Goal: Navigation & Orientation: Find specific page/section

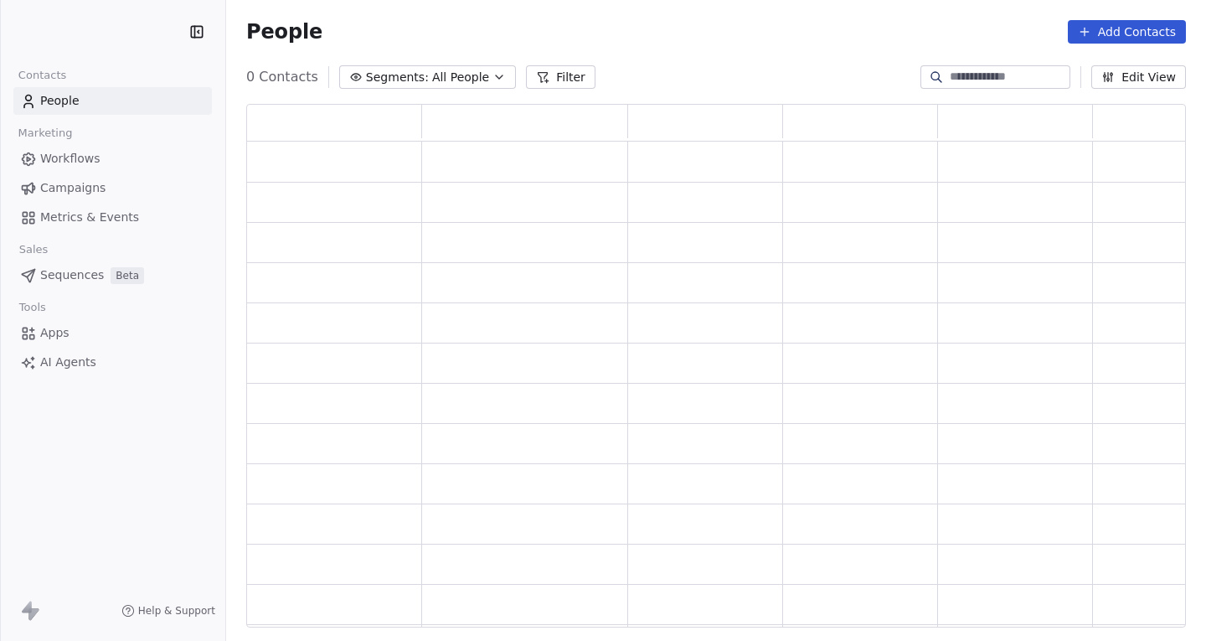
scroll to position [511, 927]
click at [91, 183] on span "Campaigns" at bounding box center [72, 188] width 65 height 18
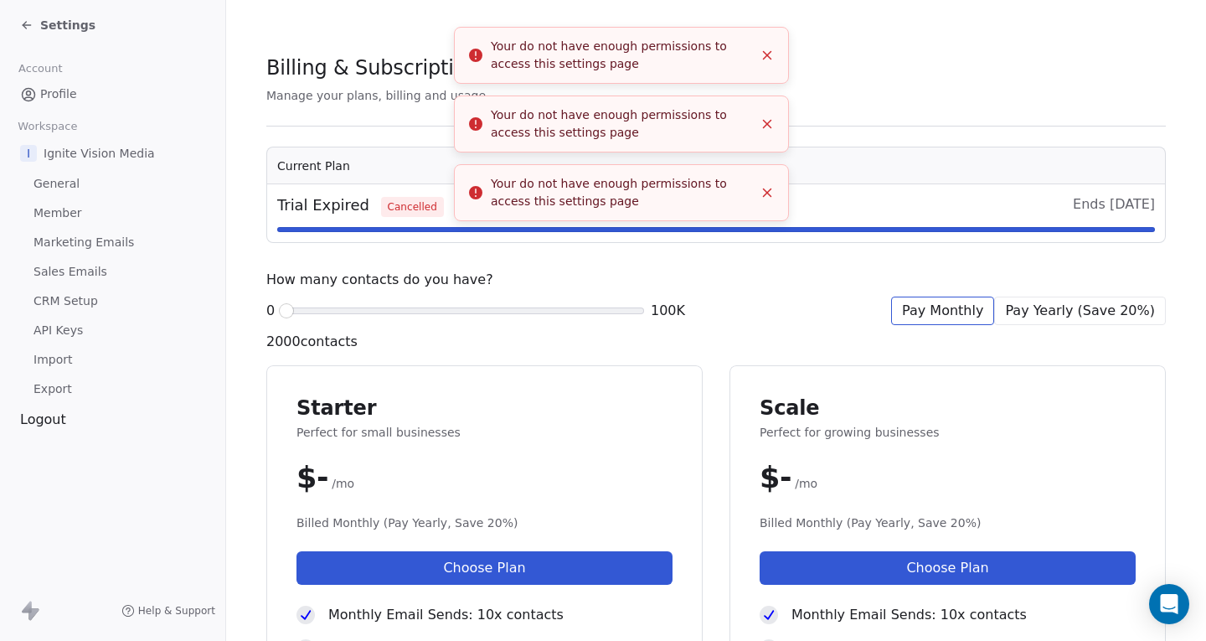
click at [769, 164] on li "Your do not have enough permissions to access this settings page" at bounding box center [621, 192] width 335 height 57
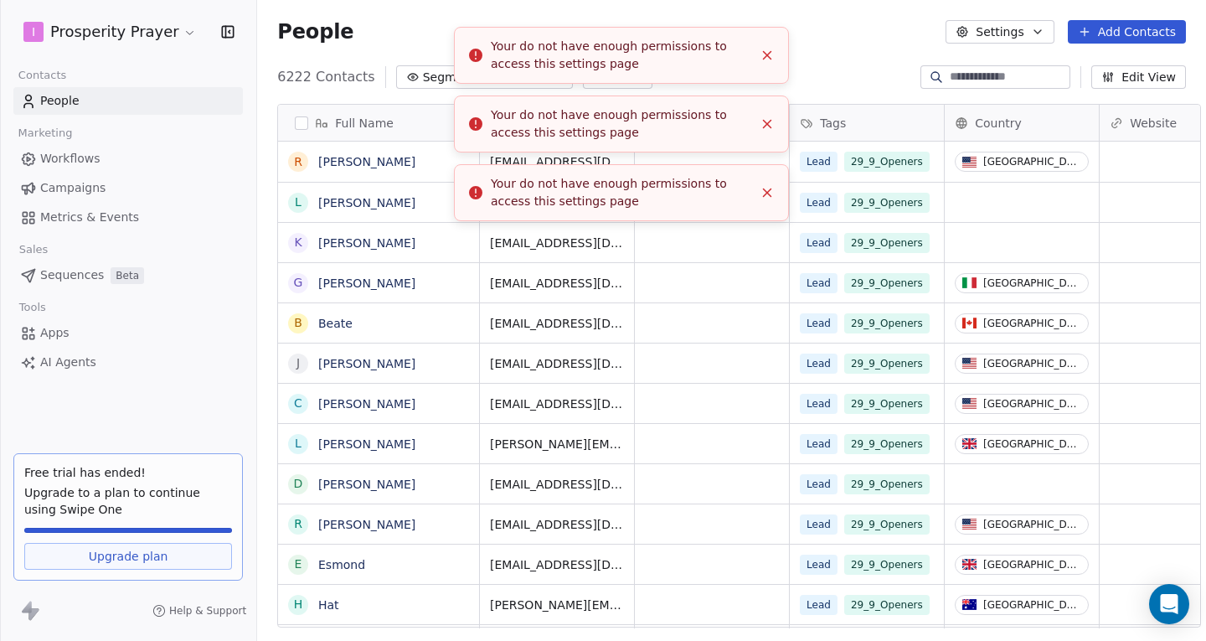
click at [769, 56] on icon "Close toast" at bounding box center [767, 55] width 15 height 15
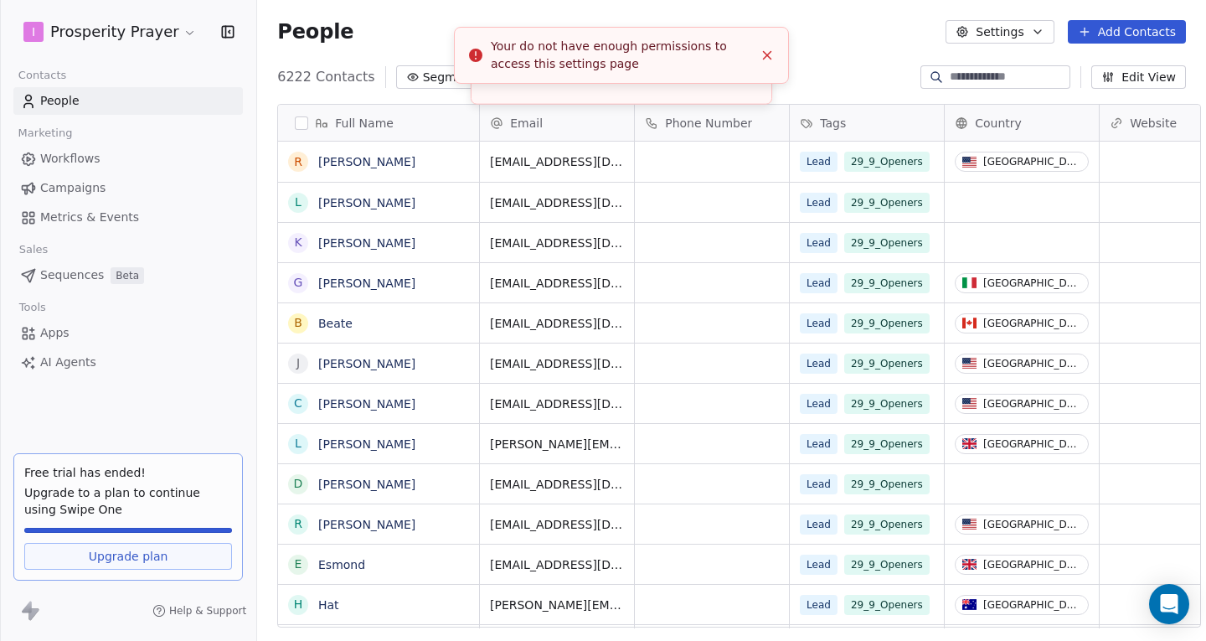
click at [769, 56] on body "I Prosperity Prayer Contacts People Marketing Workflows Campaigns Metrics & Eve…" at bounding box center [603, 320] width 1206 height 641
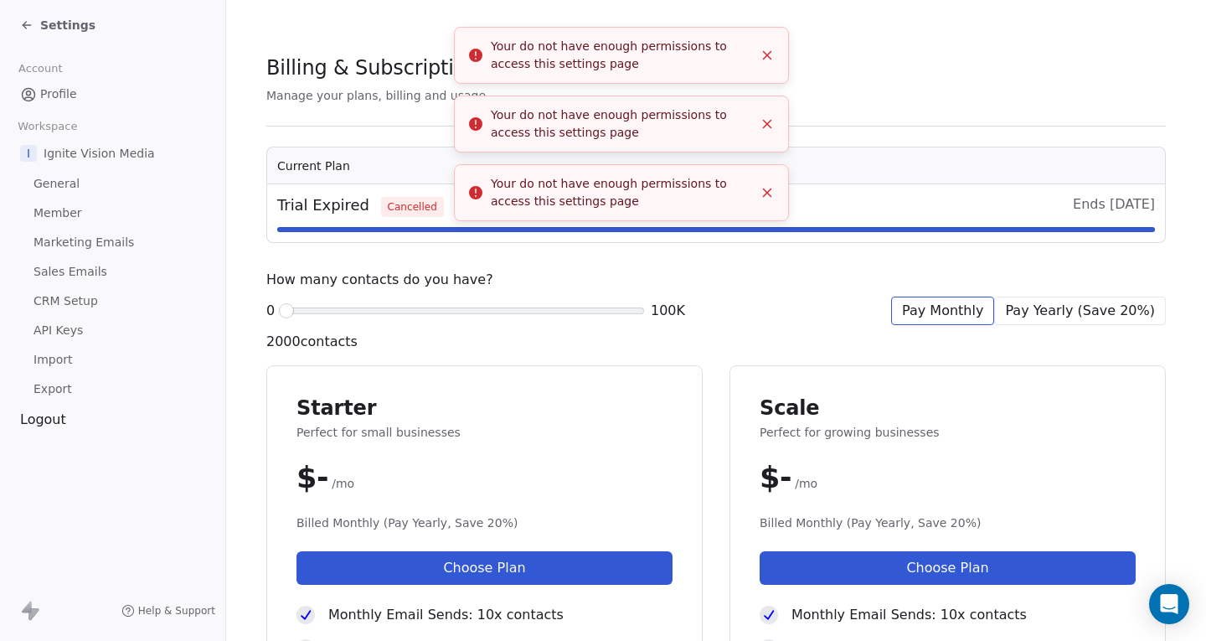
click at [769, 121] on line "Close toast" at bounding box center [768, 125] width 8 height 8
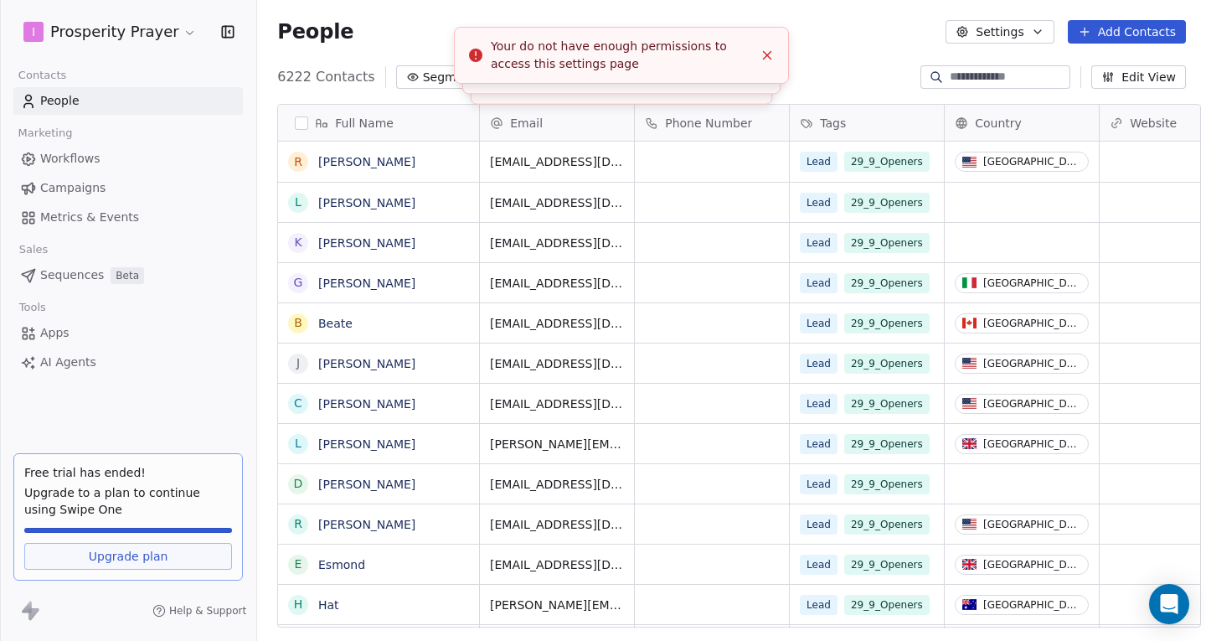
click at [1, 191] on div at bounding box center [0, 320] width 1 height 641
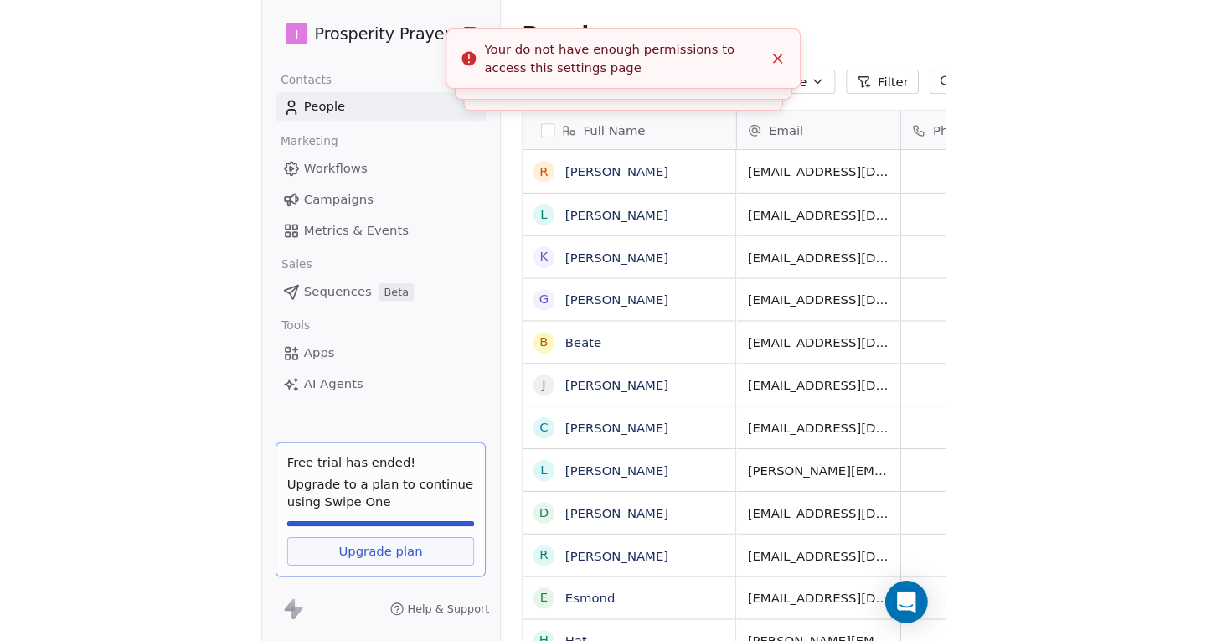
scroll to position [519, 675]
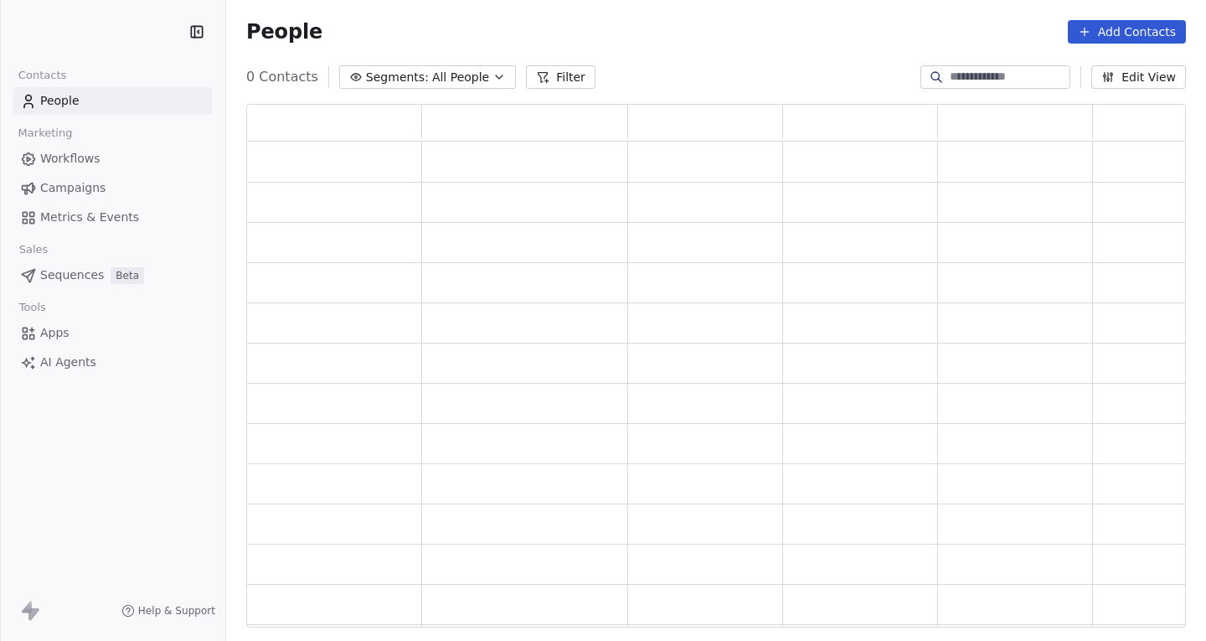
scroll to position [13, 13]
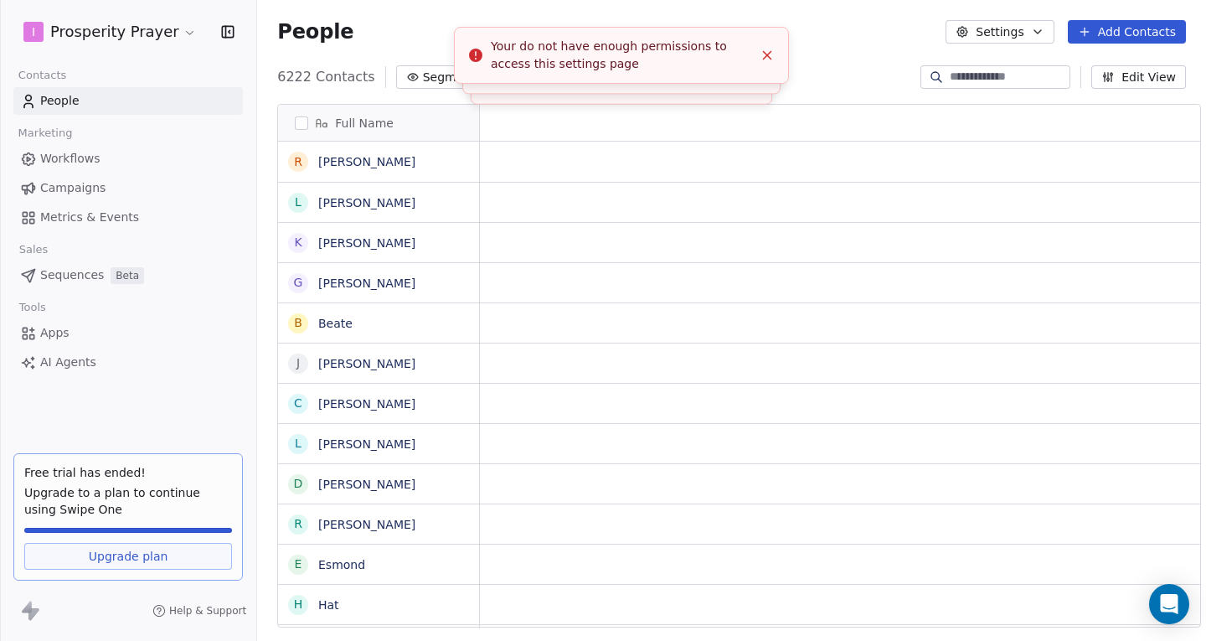
click at [762, 49] on li "Your do not have enough permissions to access this settings page" at bounding box center [621, 77] width 335 height 57
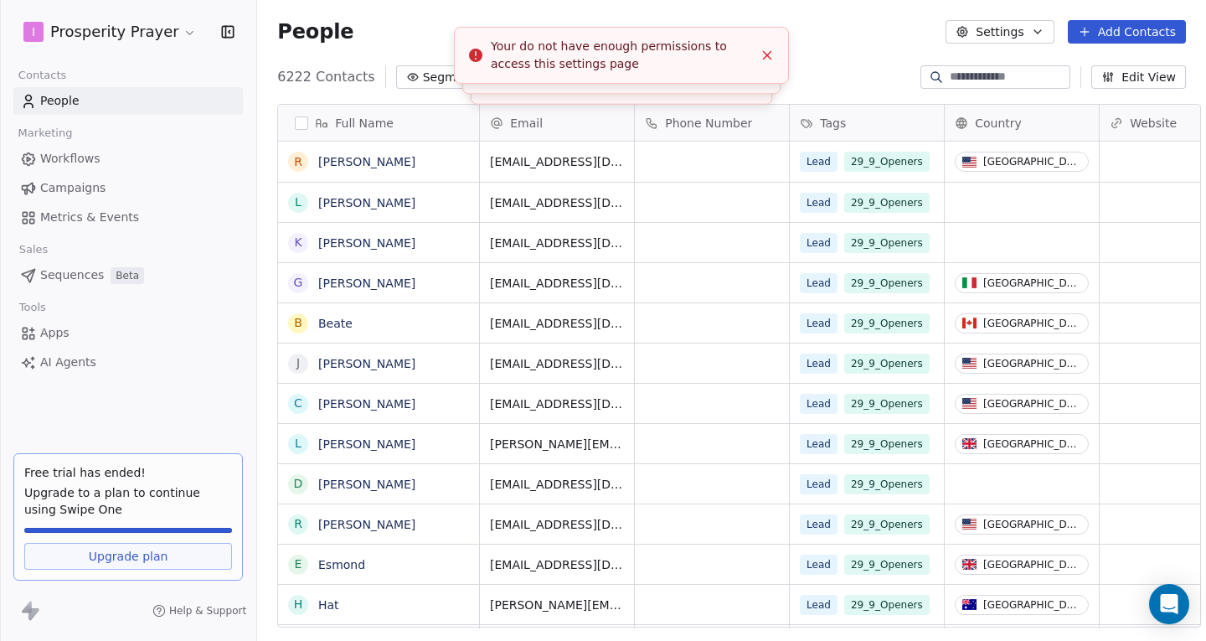
click at [1, 187] on div at bounding box center [0, 320] width 1 height 641
click at [69, 187] on div "I Prosperity Prayer Contacts People Marketing Workflows Campaigns Metrics & Eve…" at bounding box center [603, 320] width 1206 height 641
